Goal: Find specific page/section: Find specific page/section

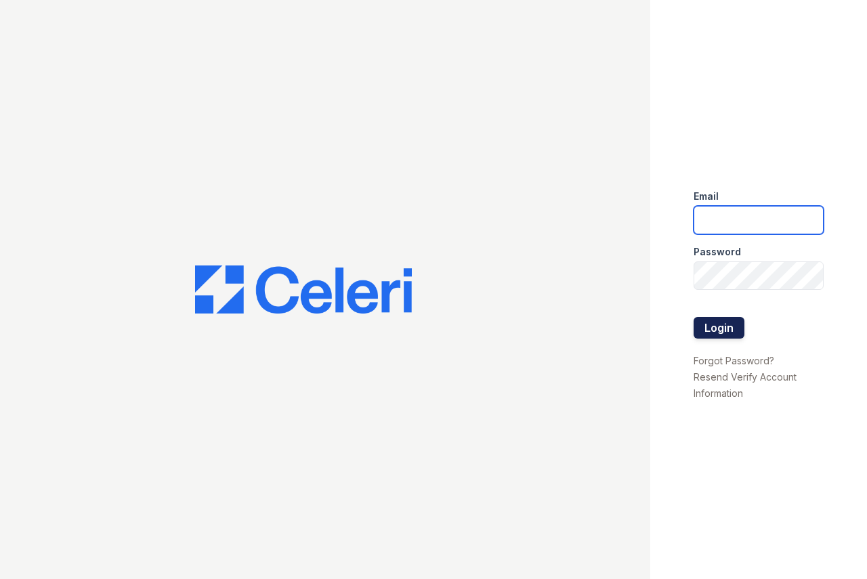
type input "[DOMAIN_NAME][EMAIL_ADDRESS][DOMAIN_NAME]"
click at [712, 324] on button "Login" at bounding box center [719, 328] width 51 height 22
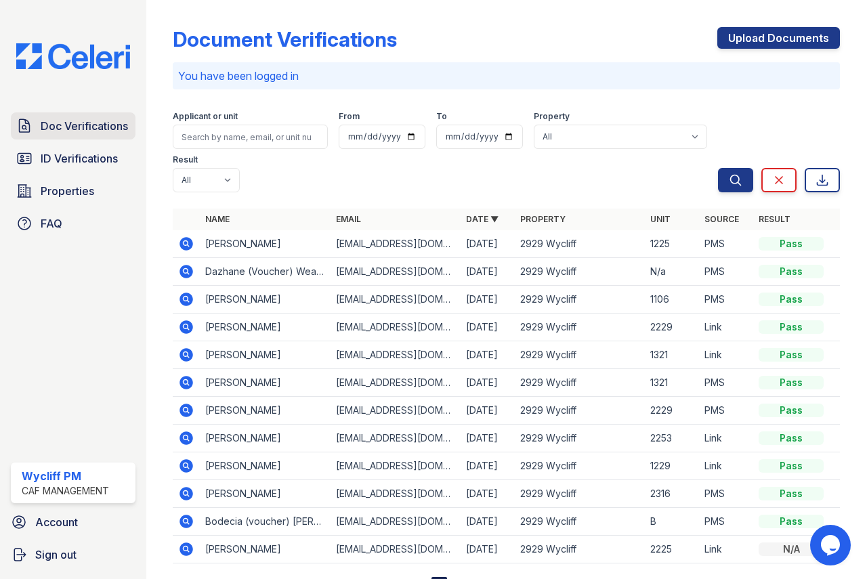
click at [85, 124] on span "Doc Verifications" at bounding box center [84, 126] width 87 height 16
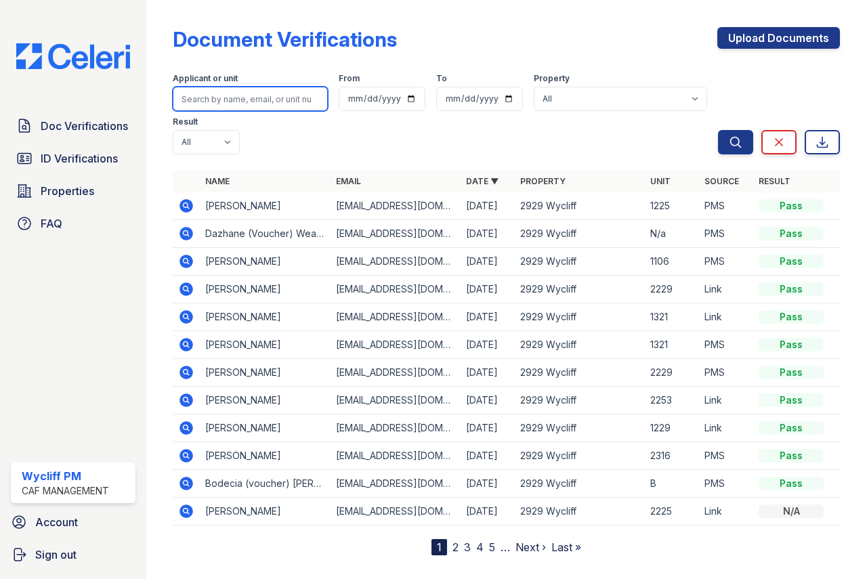
click at [247, 106] on input "search" at bounding box center [250, 99] width 155 height 24
type input "stew"
click at [718, 130] on button "Search" at bounding box center [735, 142] width 35 height 24
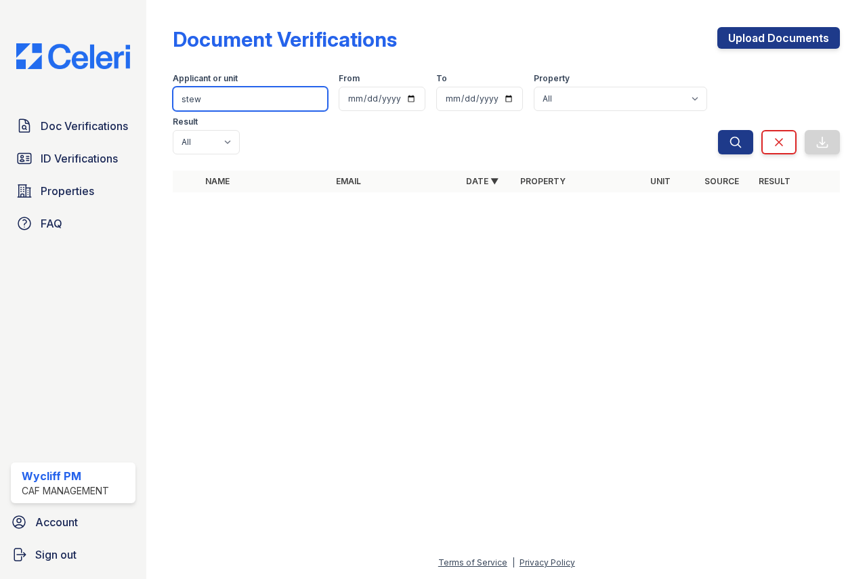
click at [276, 97] on input "stew" at bounding box center [250, 99] width 155 height 24
click at [312, 98] on input "stew" at bounding box center [250, 99] width 155 height 24
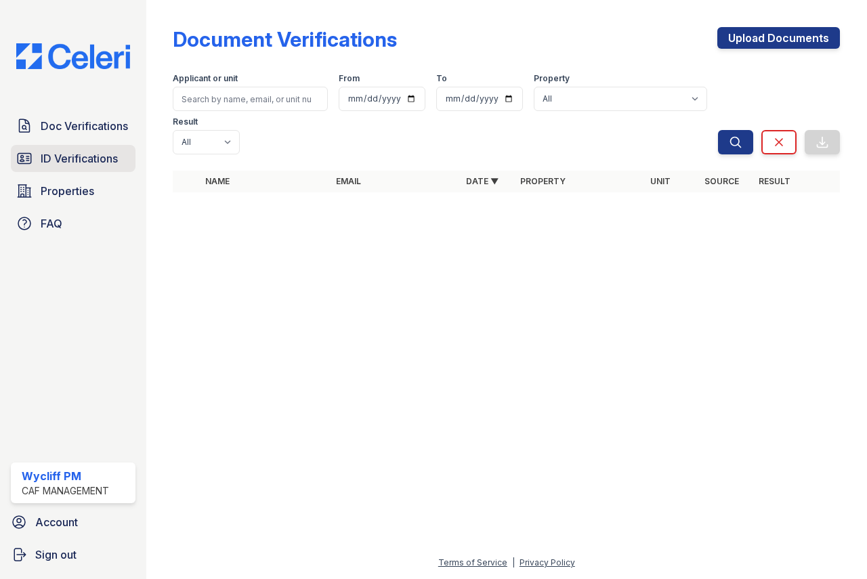
click at [101, 152] on span "ID Verifications" at bounding box center [79, 158] width 77 height 16
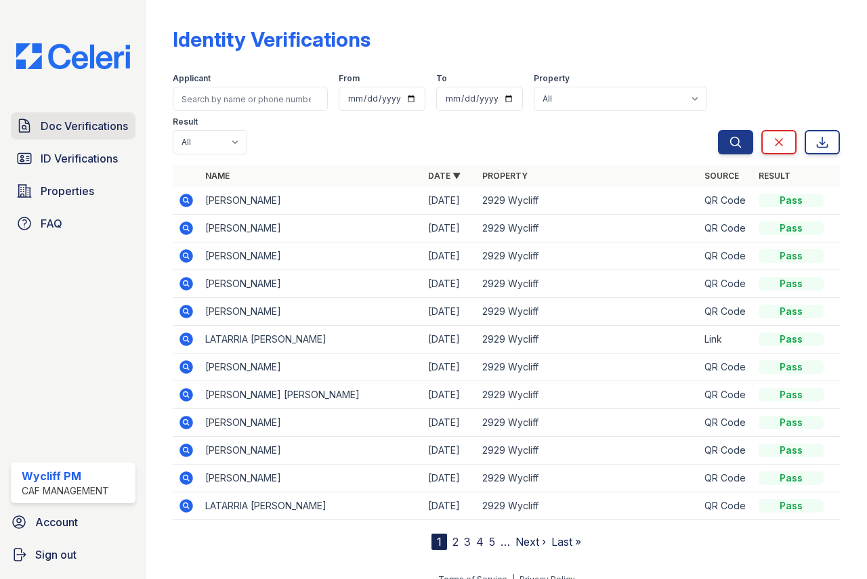
click at [90, 127] on span "Doc Verifications" at bounding box center [84, 126] width 87 height 16
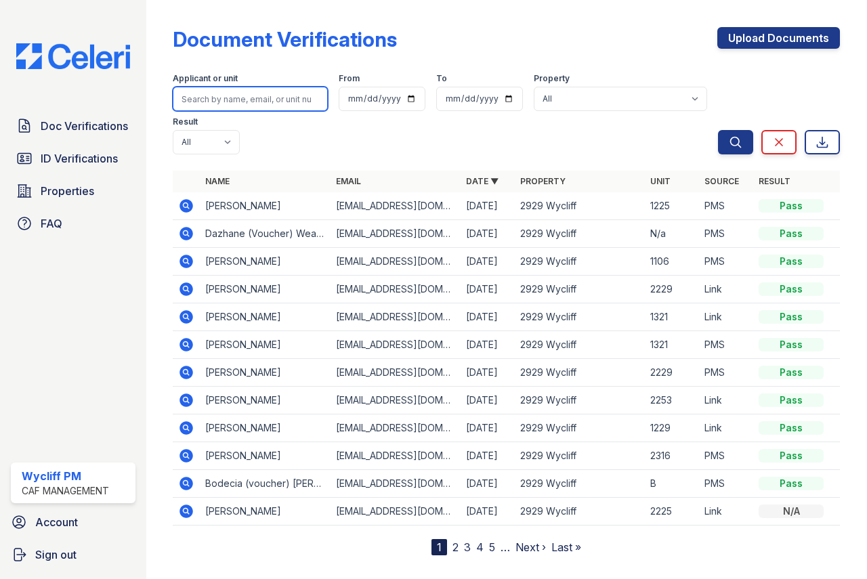
click at [226, 103] on input "search" at bounding box center [250, 99] width 155 height 24
type input "later"
click at [718, 130] on button "Search" at bounding box center [735, 142] width 35 height 24
